Goal: Task Accomplishment & Management: Complete application form

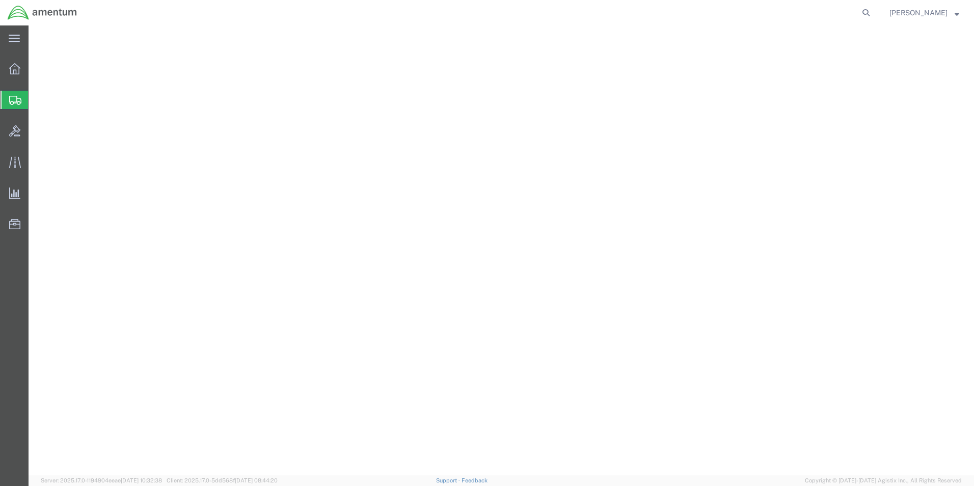
select select "YRPK"
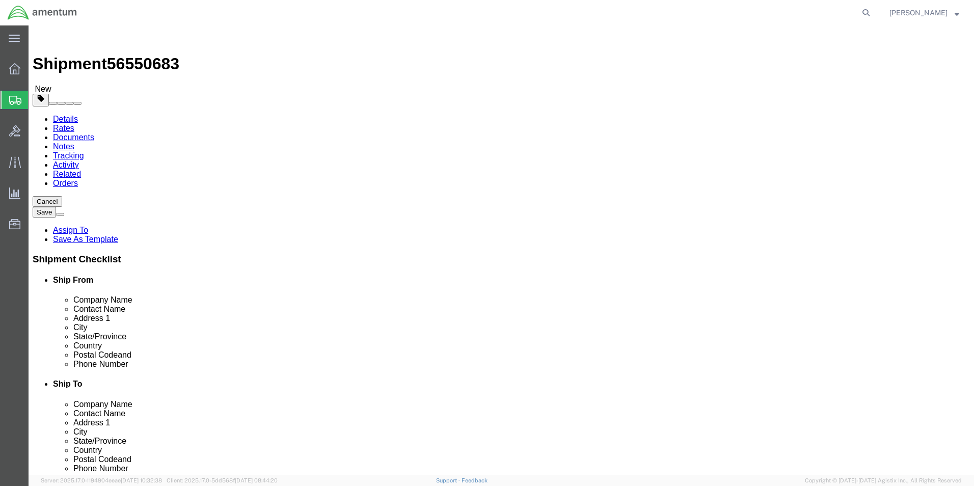
click div "Weight 0.00 Select kgs lbs Ship. t°"
type input "16.00"
click div "Package Content # 1 x Package Type Select Bale(s) Basket(s) Bolt(s) Bottle(s) B…"
click input "text"
type input "11"
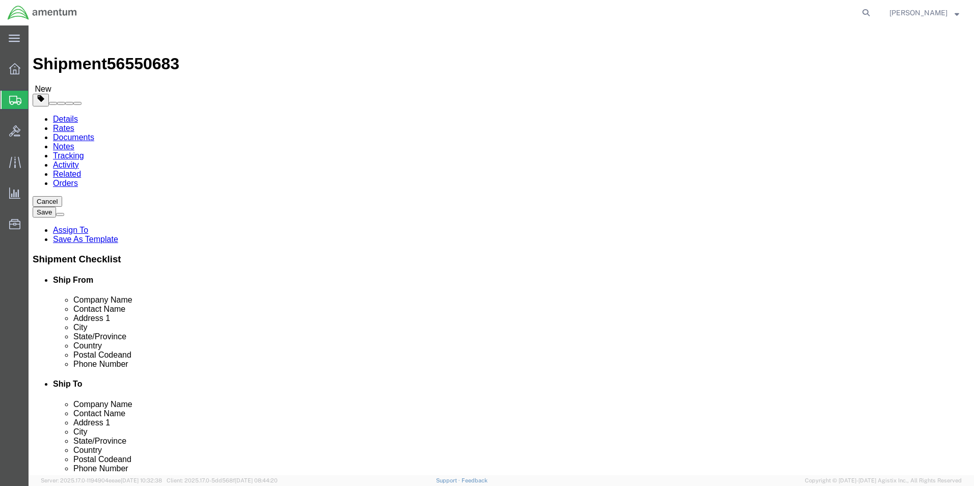
type input "11"
type input "16"
click p "PAINT"
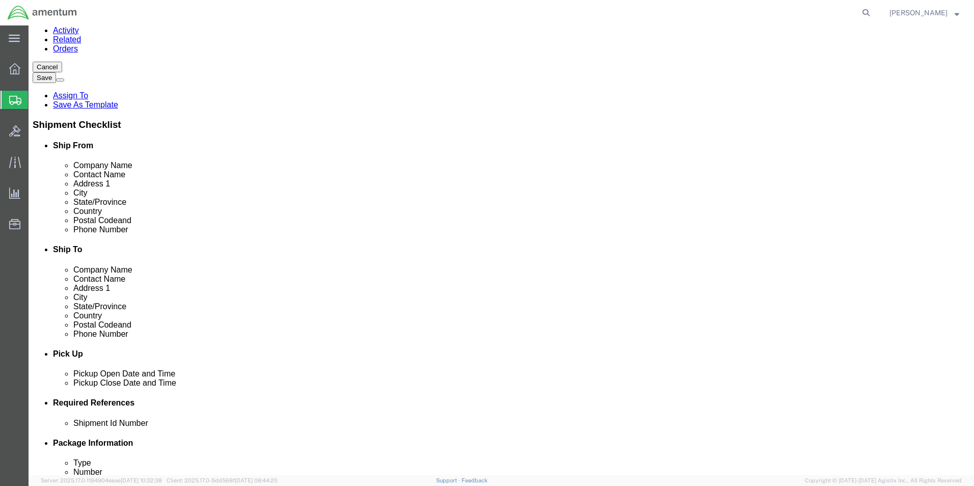
click button "Continue"
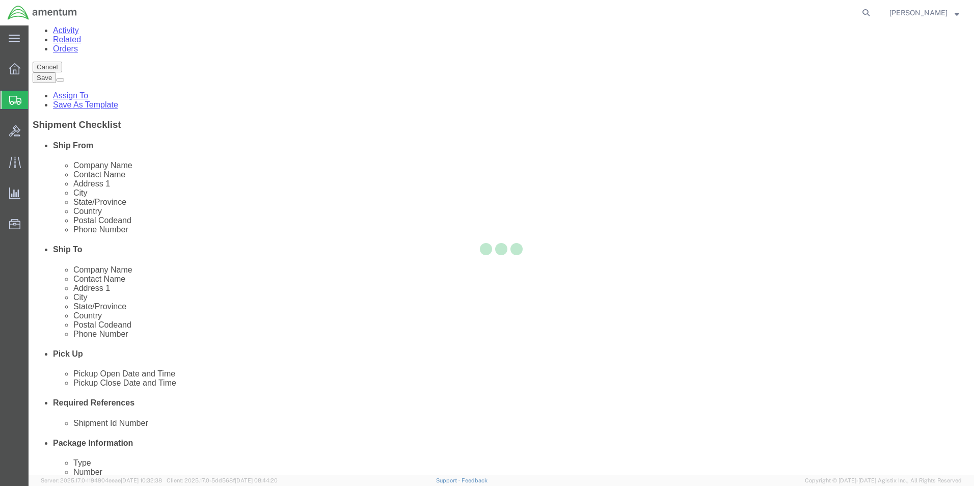
select select
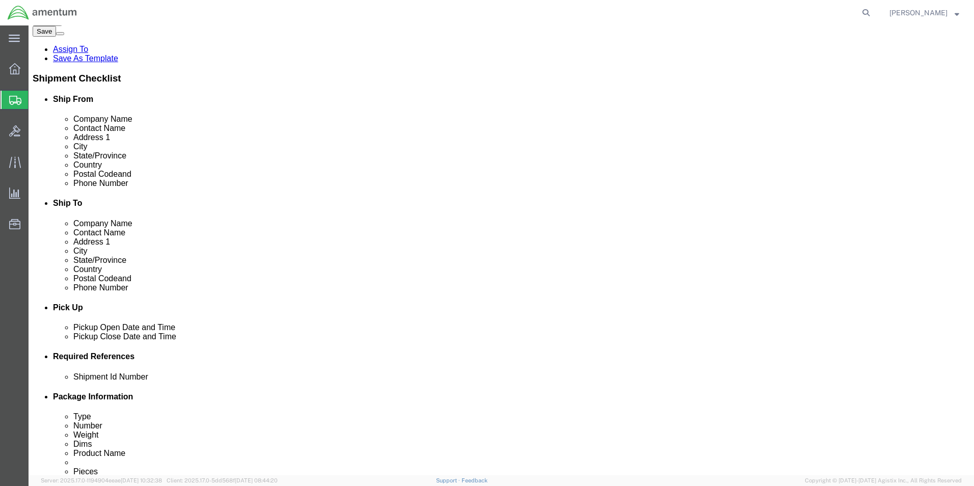
scroll to position [0, 0]
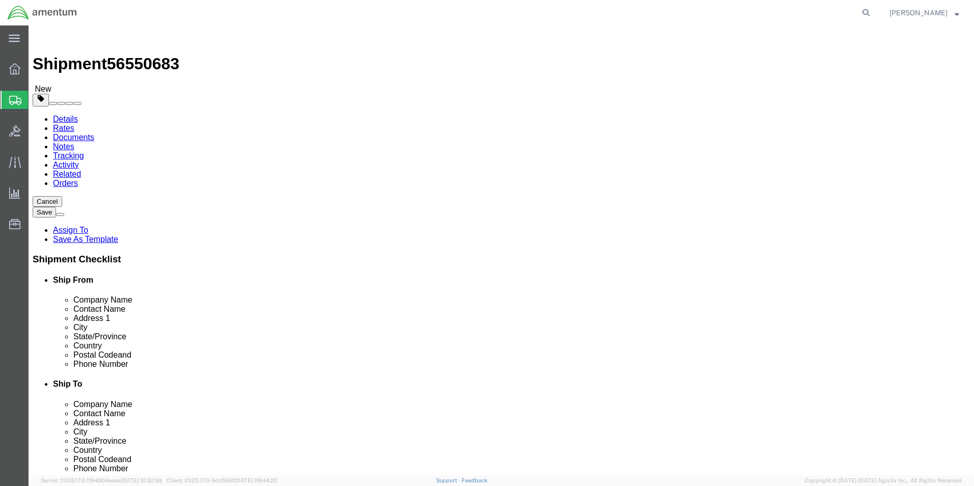
click button "Rate Shipment"
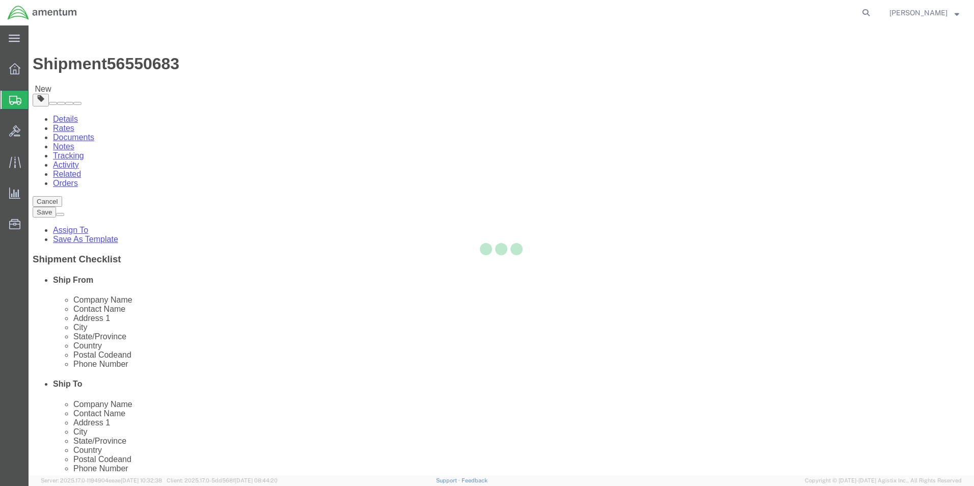
select select "49945"
select select "49930"
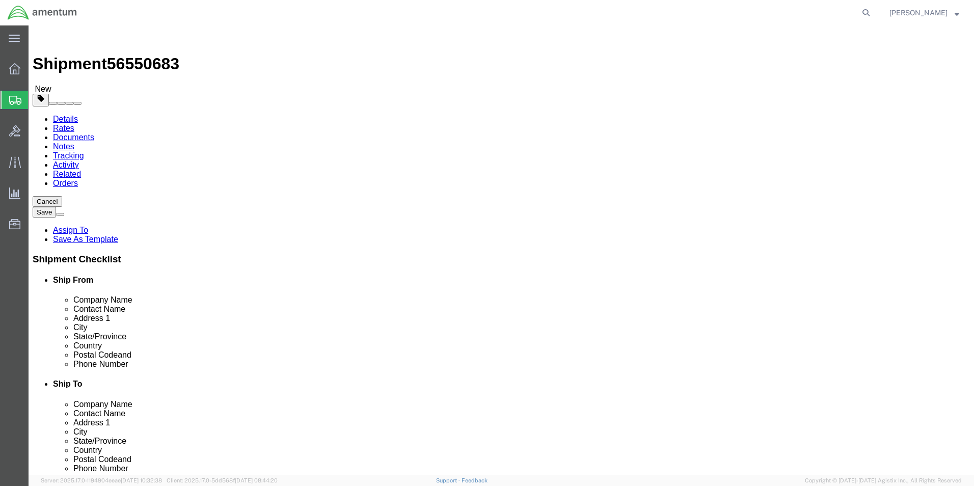
click icon
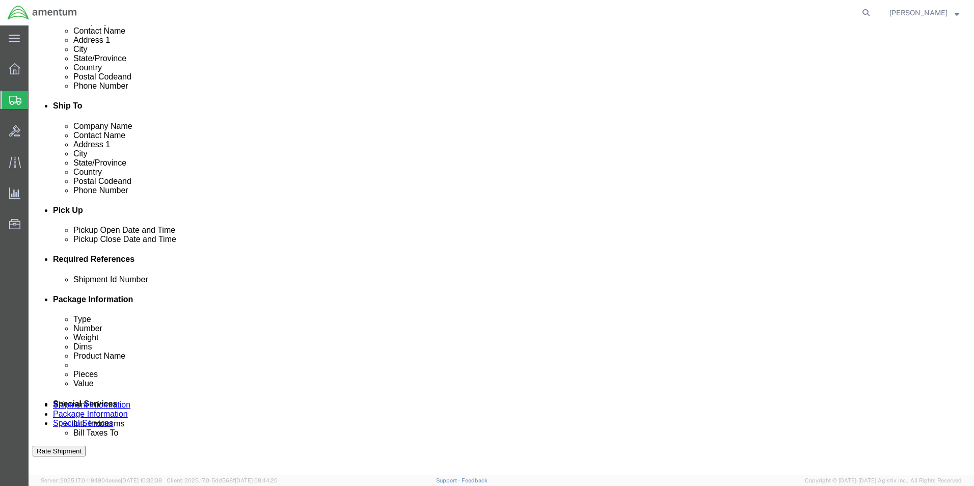
scroll to position [356, 0]
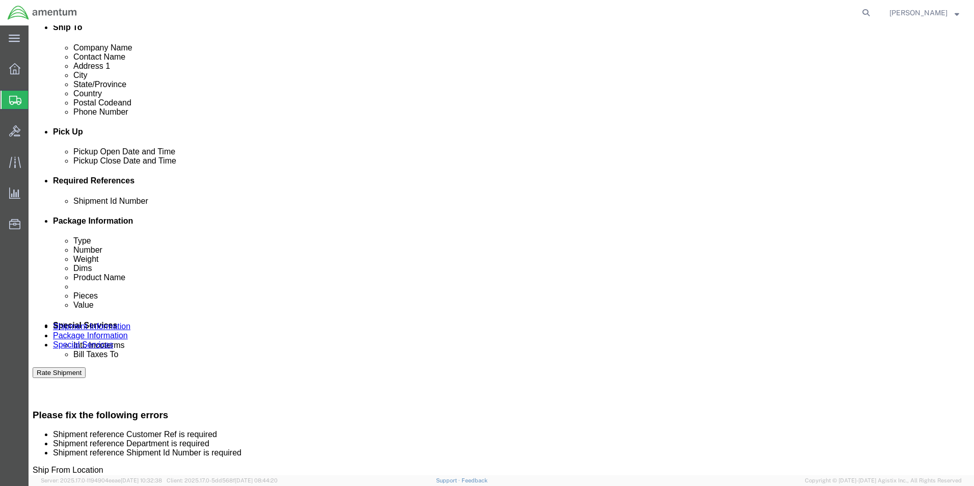
click input "text"
type input "CBP"
click input "text"
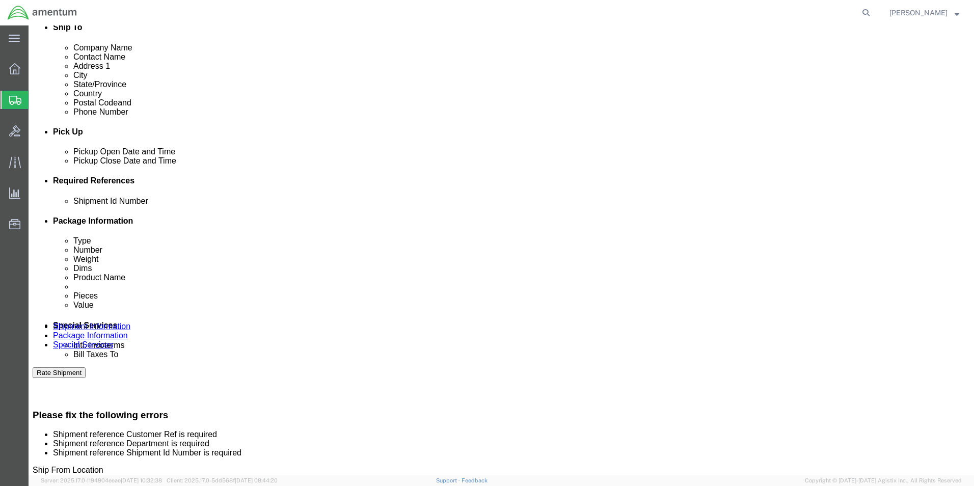
type input "6618.03.03.2219.000.WST.0000"
click input "text"
type input "PAINT"
click button "Add reference"
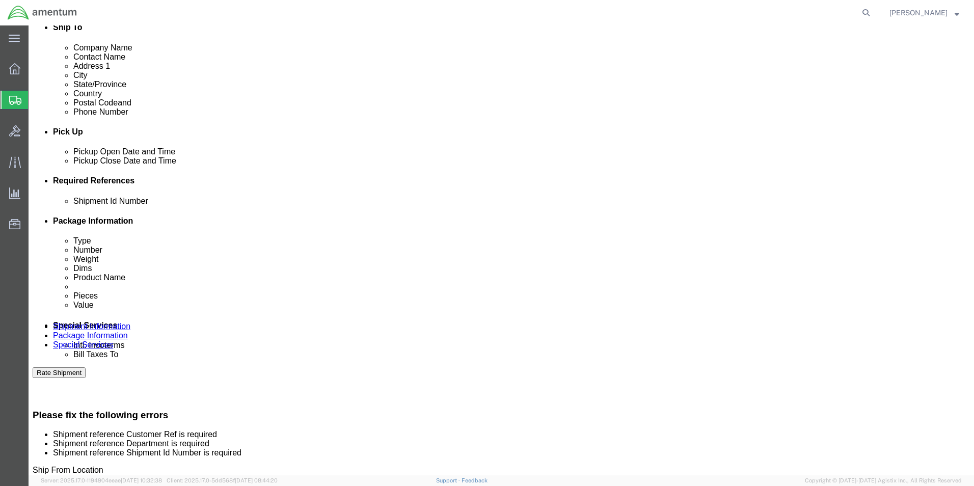
click select "Select Account Type Activity ID Airline Appointment Number ASN Batch Request # …"
select select "CUSTREF"
click select "Select Account Type Activity ID Airline Appointment Number ASN Batch Request # …"
drag, startPoint x: 149, startPoint y: 355, endPoint x: 140, endPoint y: 355, distance: 8.7
click input "text"
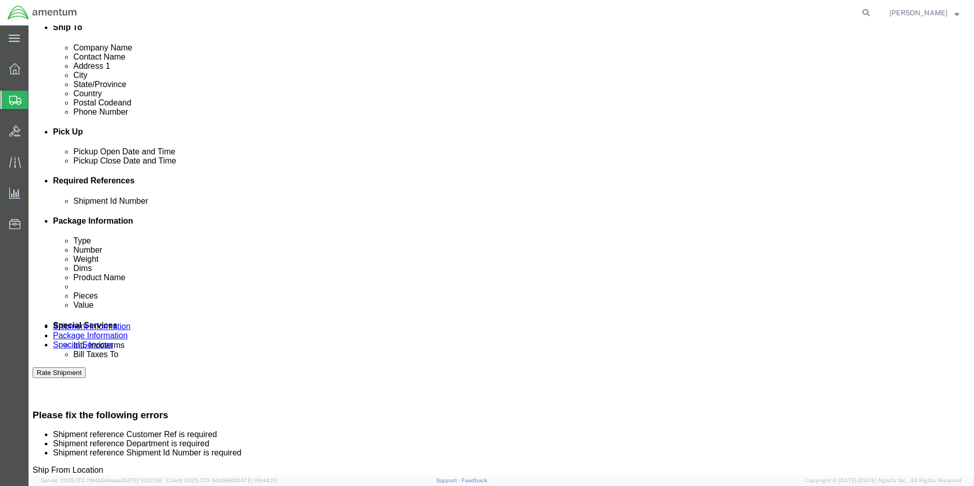
click input "PAINT RELATED MATERIAL"
drag, startPoint x: 156, startPoint y: 352, endPoint x: 247, endPoint y: 361, distance: 91.6
click div "Select Account Type Activity ID Airline Appointment Number ASN Batch Request # …"
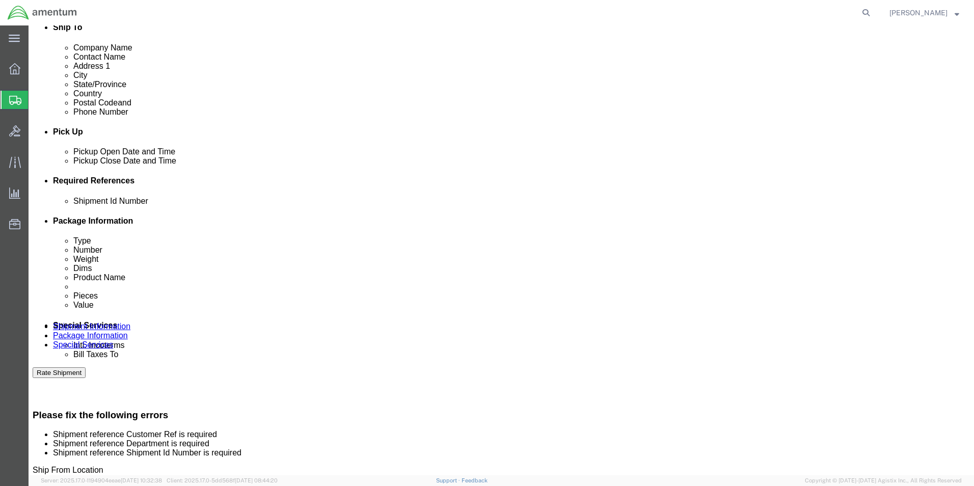
type input "PAINT"
click div "Customer Ref PAINT Department CBP Shipment Id Number 6618.03.03.2219.000.WST.00…"
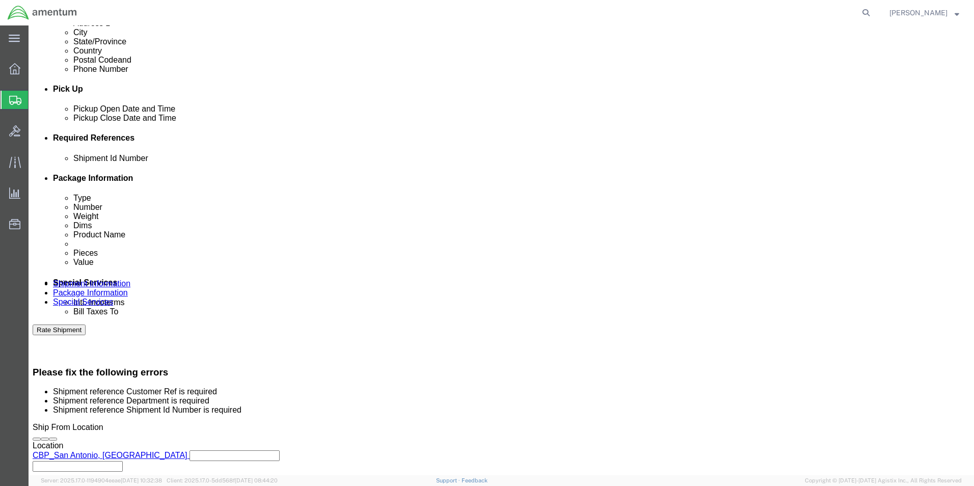
scroll to position [458, 0]
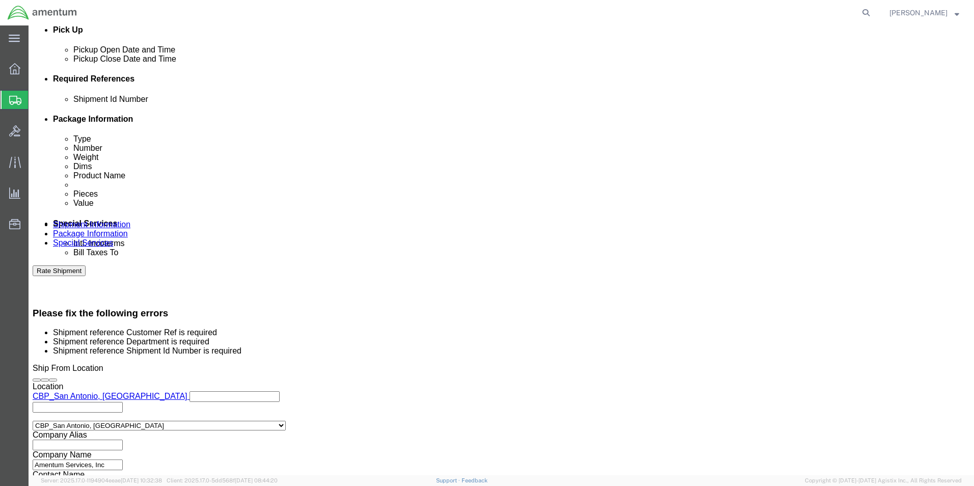
click input "PAINT"
type input "P"
type input "SUPPLY"
drag, startPoint x: 181, startPoint y: 249, endPoint x: 84, endPoint y: 248, distance: 97.8
click div "Select Account Type Activity ID Airline Appointment Number ASN Batch Request # …"
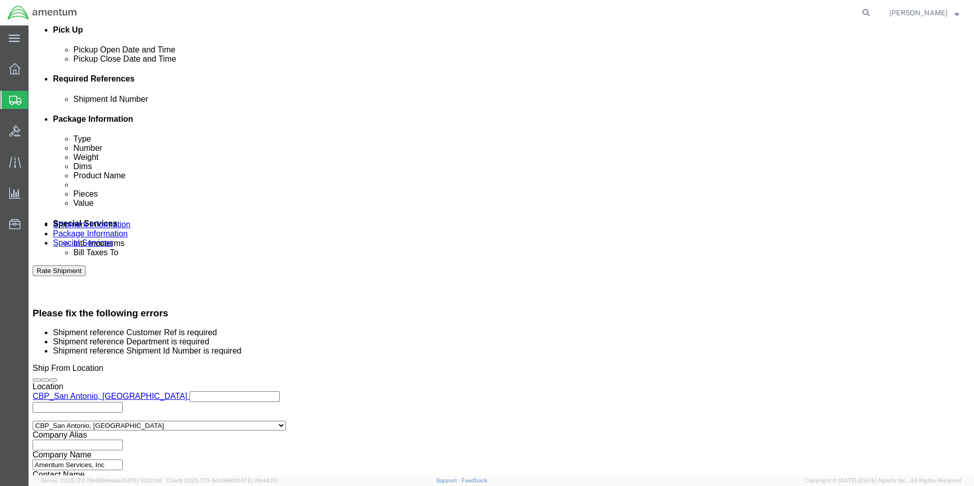
type input "SUPPLY"
click button "Rate Shipment"
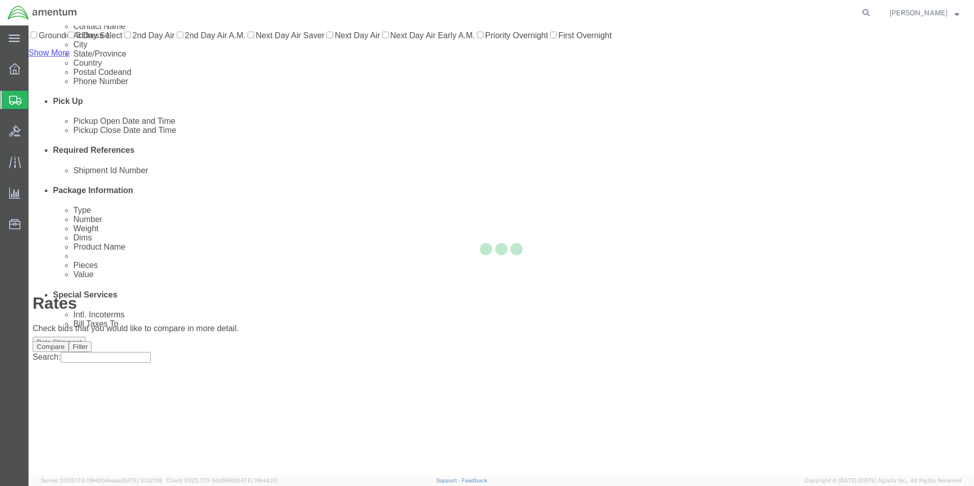
scroll to position [0, 0]
